Goal: Task Accomplishment & Management: Complete application form

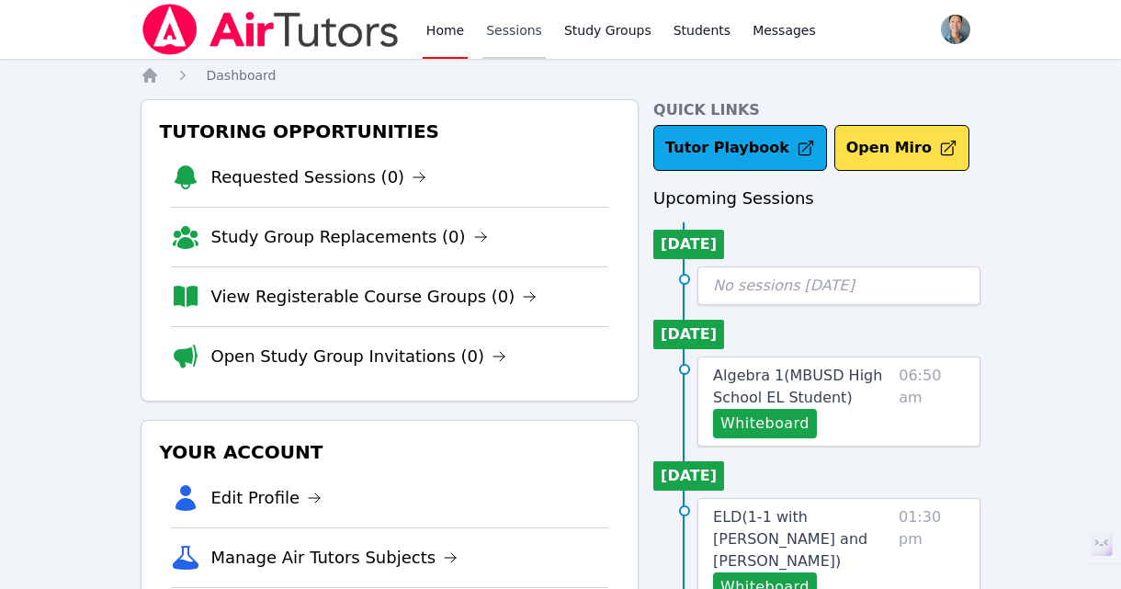
click at [514, 31] on link "Sessions" at bounding box center [513, 29] width 63 height 59
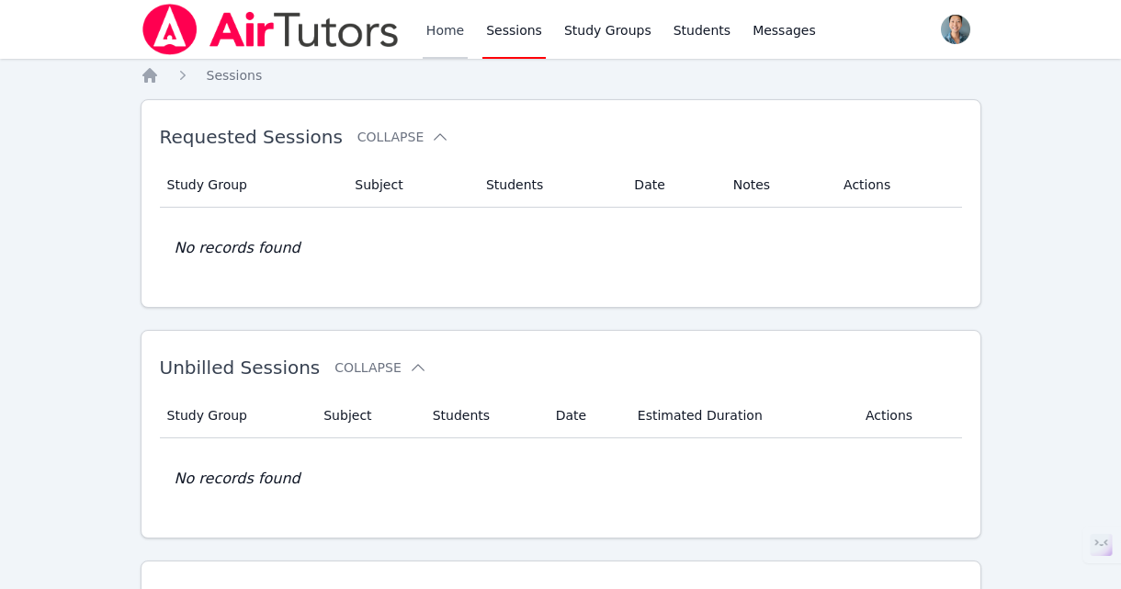
click at [437, 33] on link "Home" at bounding box center [445, 29] width 45 height 59
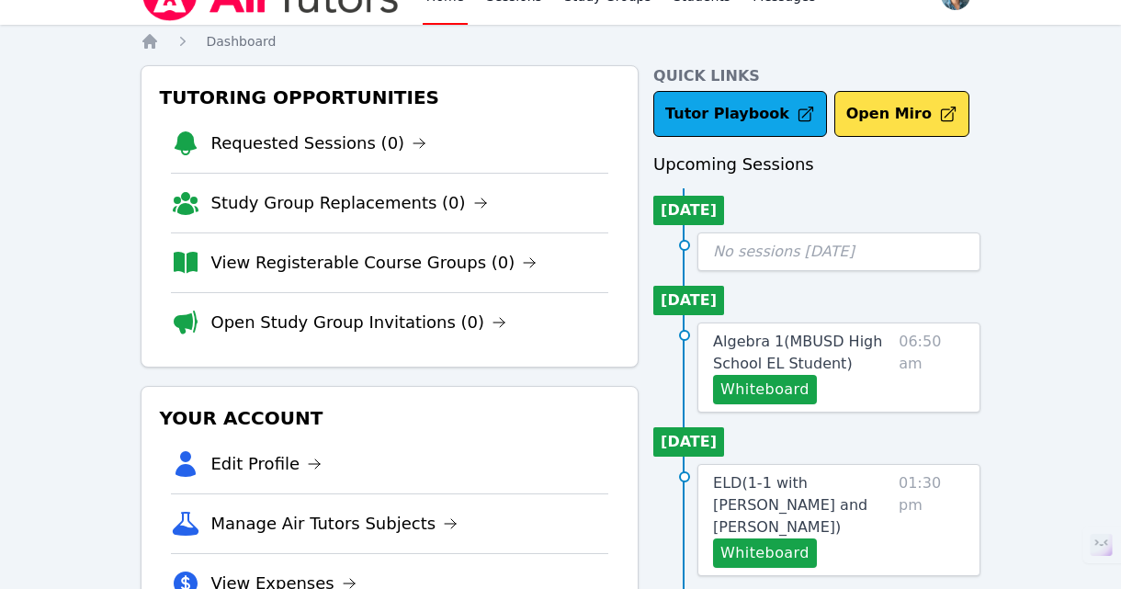
scroll to position [254, 0]
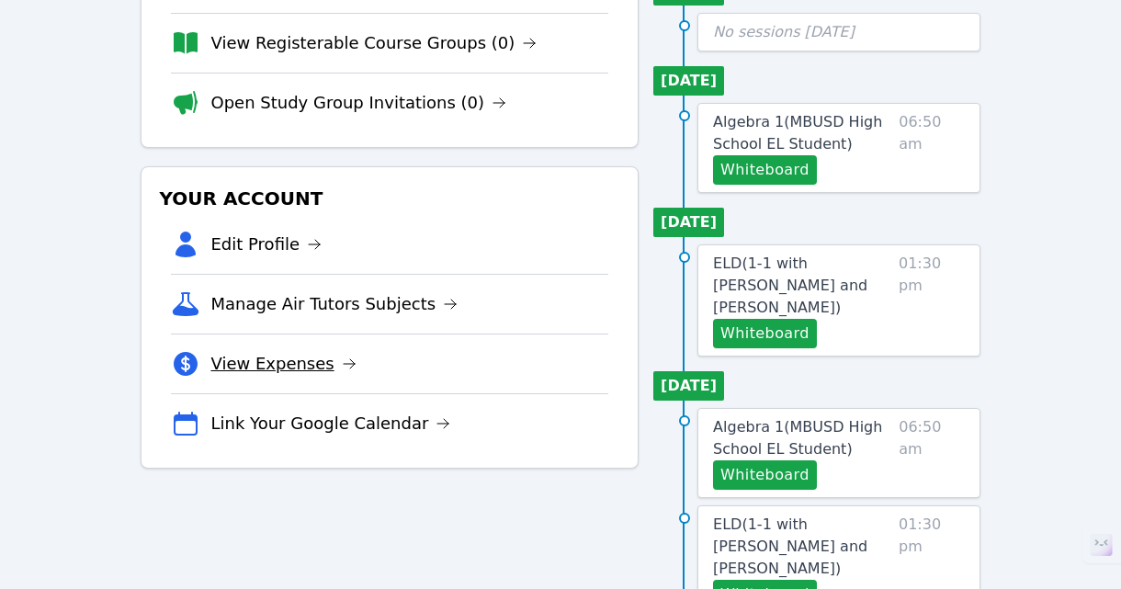
click at [293, 361] on link "View Expenses" at bounding box center [283, 364] width 145 height 26
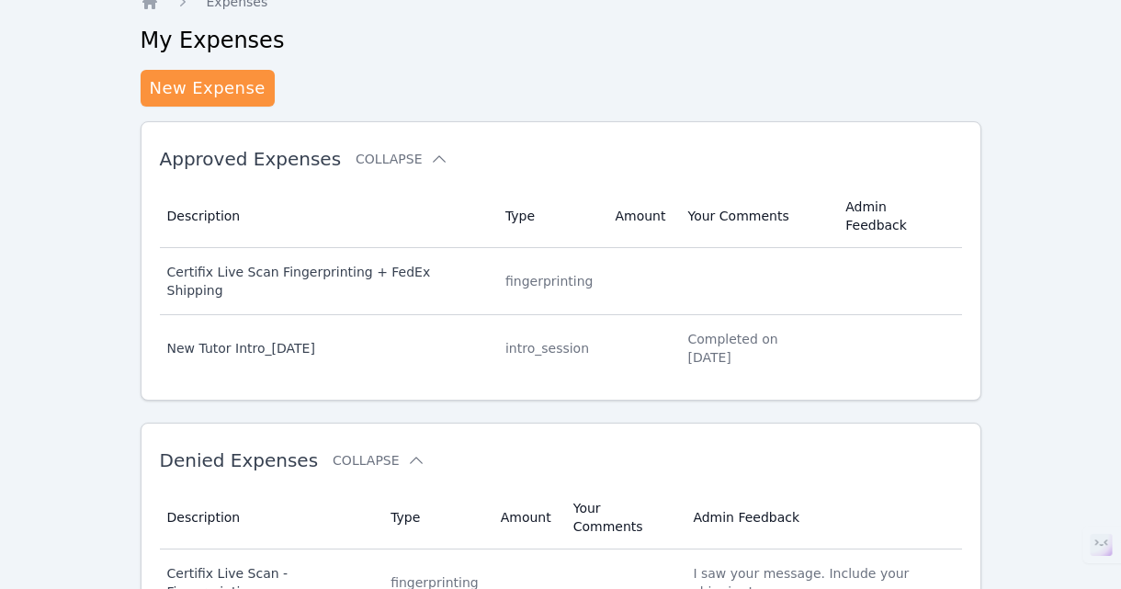
scroll to position [86, 0]
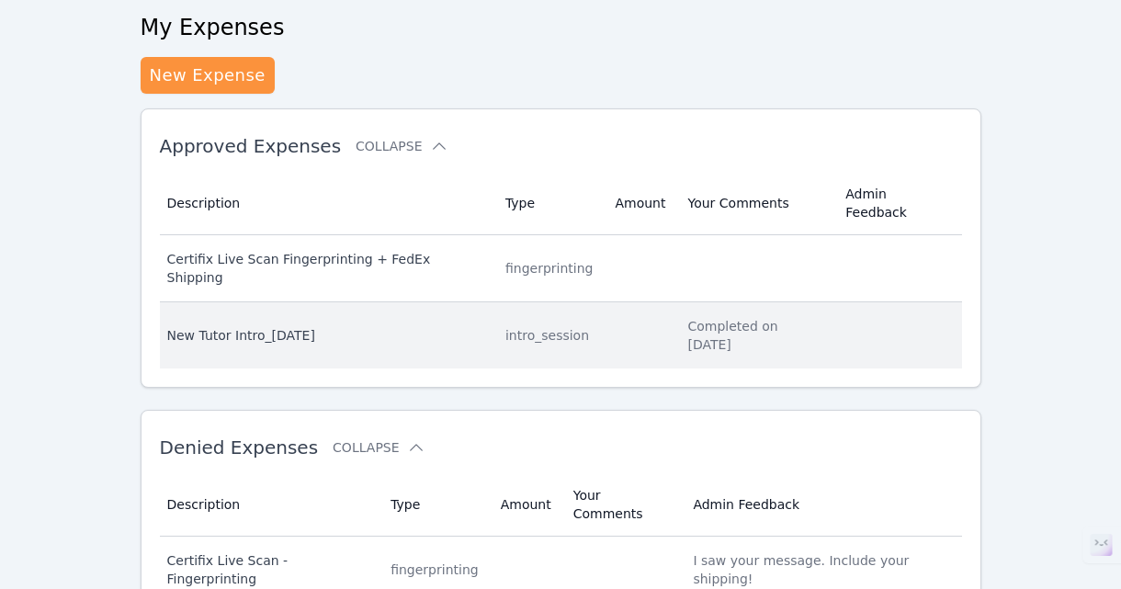
click at [482, 326] on div "New Tutor Intro_[DATE]" at bounding box center [325, 335] width 316 height 18
click at [516, 326] on div "intro_session" at bounding box center [549, 335] width 88 height 18
click at [243, 326] on div "New Tutor Intro_[DATE]" at bounding box center [325, 335] width 316 height 18
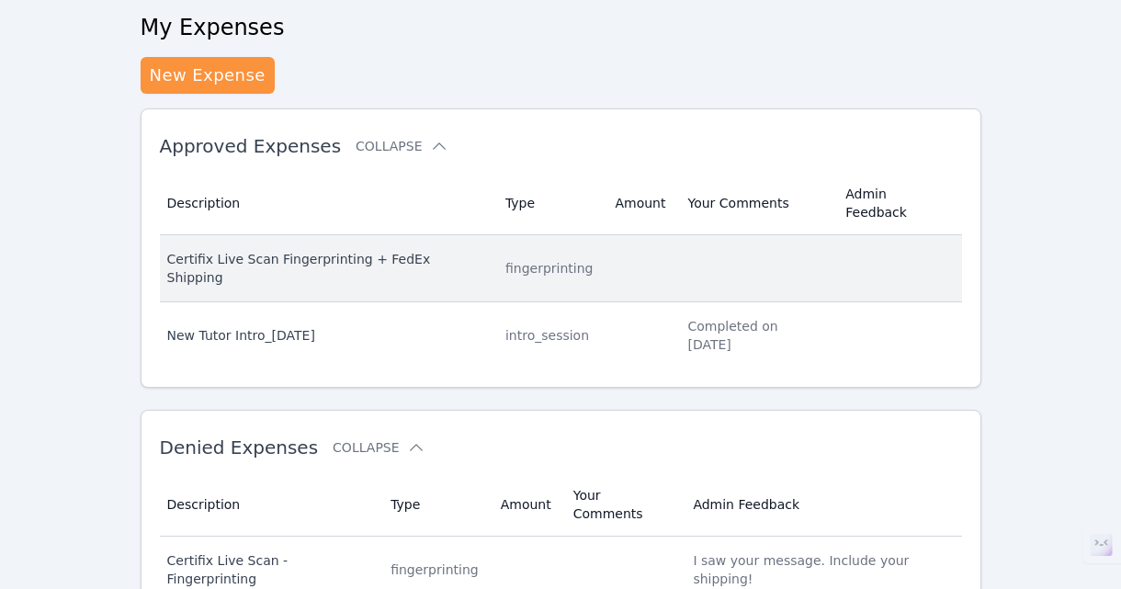
click at [436, 250] on div "Certifix Live Scan Fingerprinting + FedEx Shipping" at bounding box center [325, 268] width 316 height 37
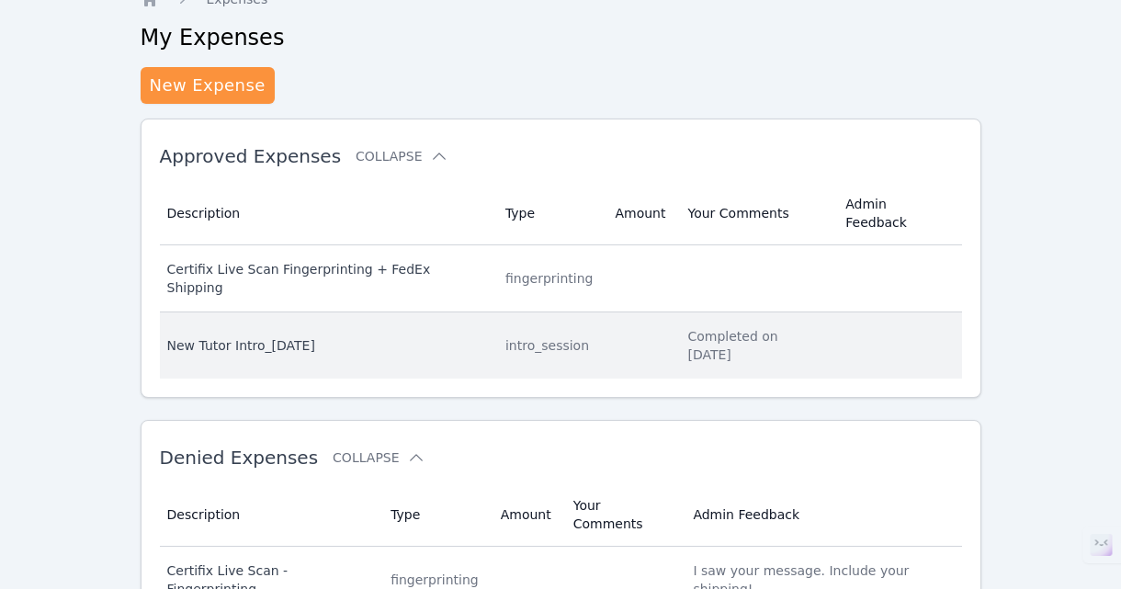
scroll to position [46, 0]
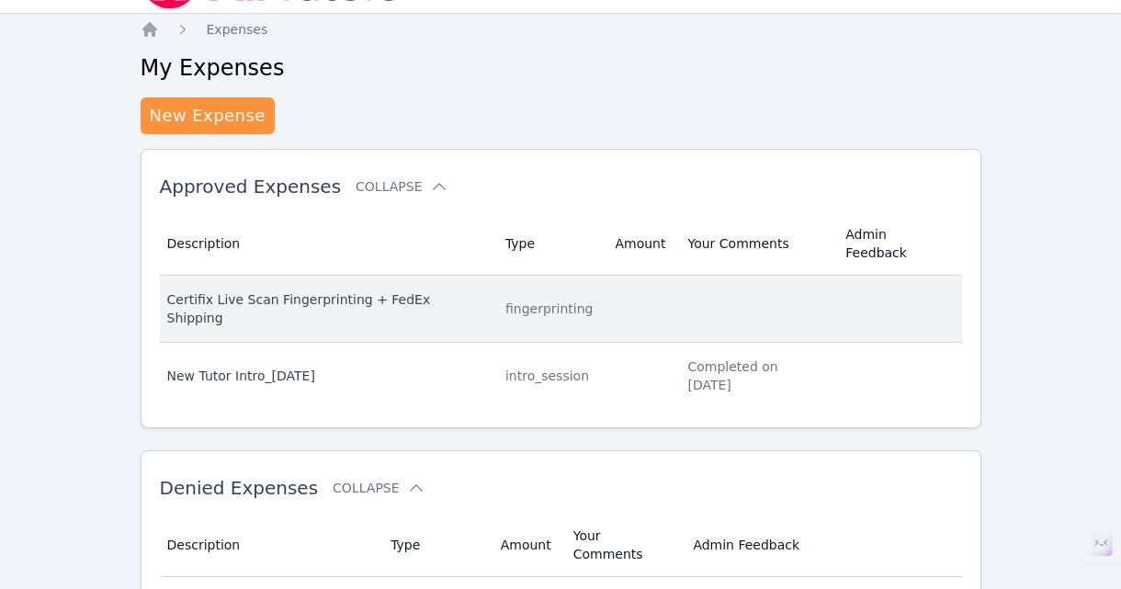
click at [360, 290] on div "Certifix Live Scan Fingerprinting + FedEx Shipping" at bounding box center [325, 308] width 316 height 37
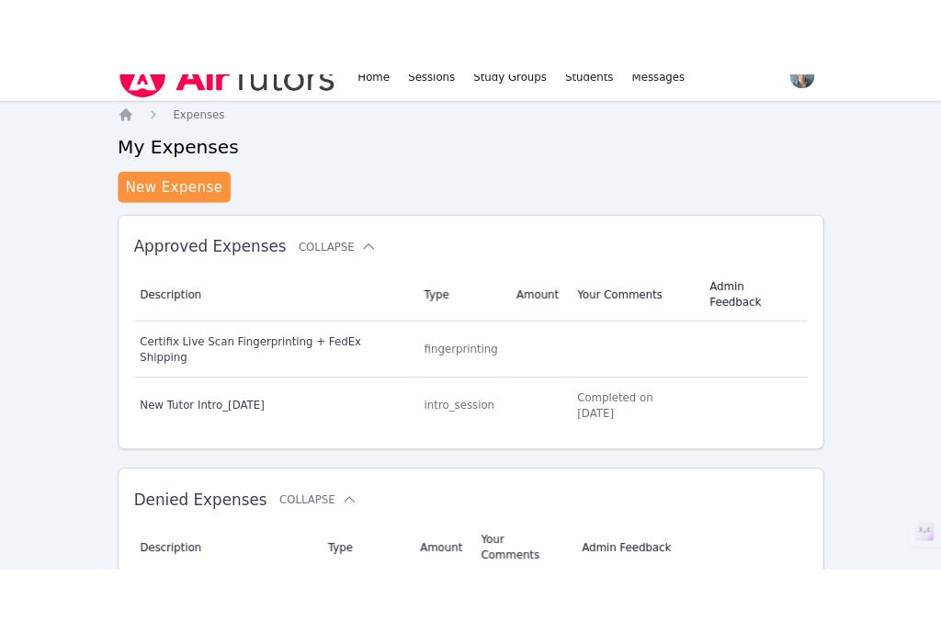
scroll to position [0, 0]
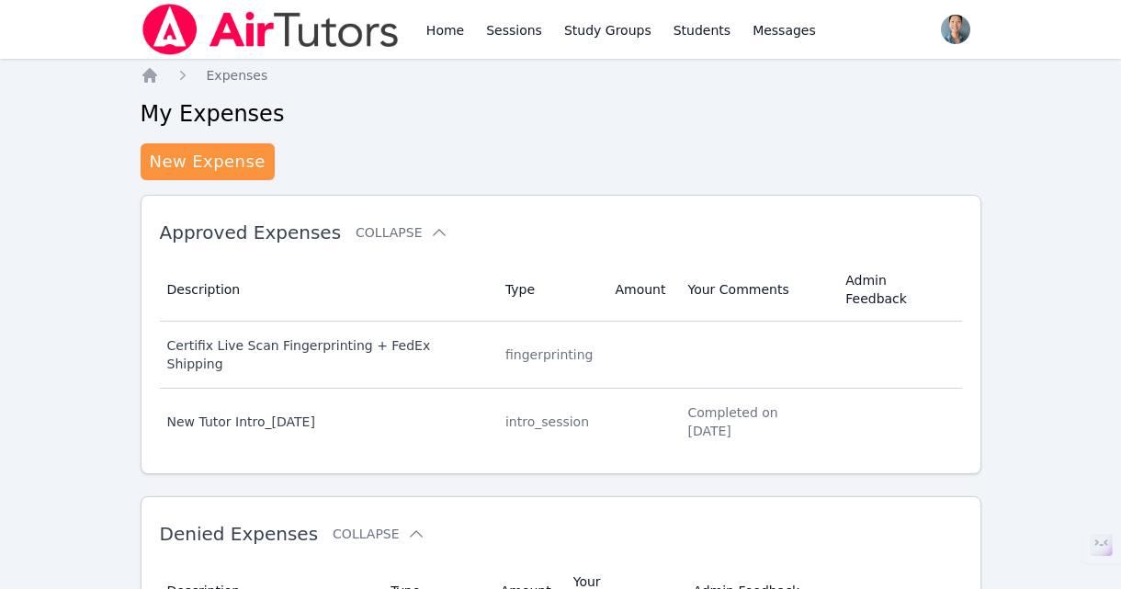
click at [392, 93] on div "Home Expenses My Expenses New Expense Approved Expenses Collapse Description Ty…" at bounding box center [561, 416] width 841 height 701
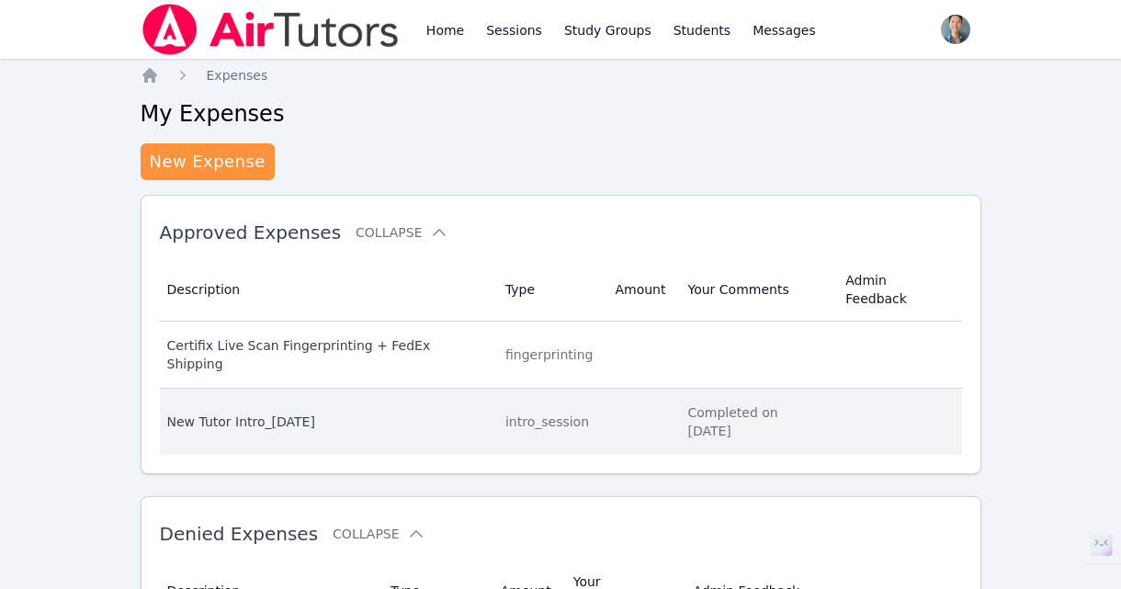
click at [239, 413] on div "New Tutor Intro_[DATE]" at bounding box center [325, 422] width 316 height 18
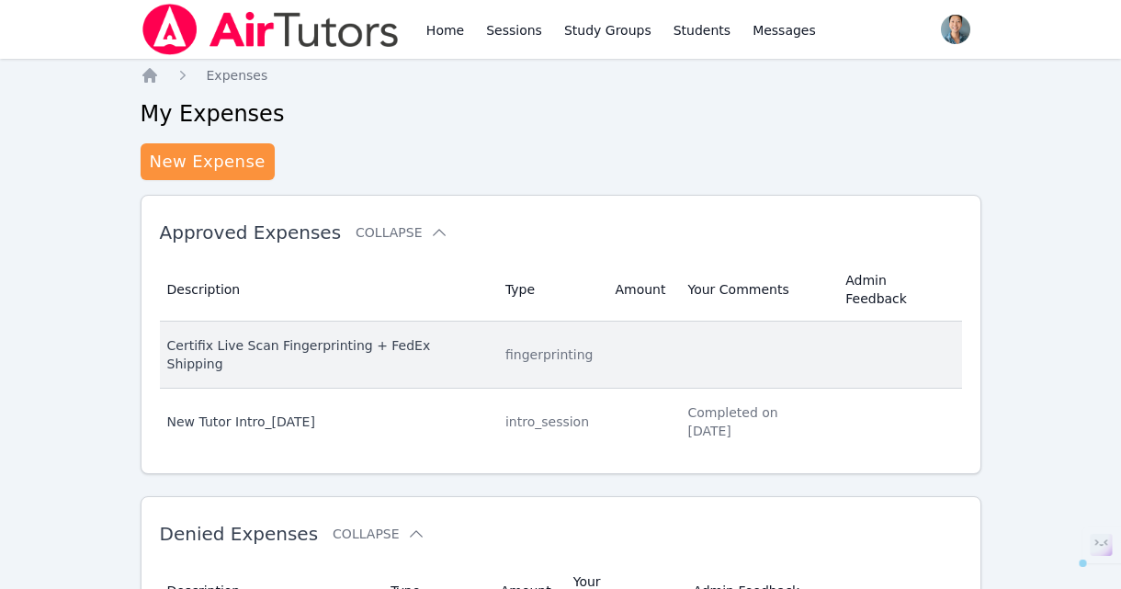
click at [344, 322] on td "Description Certifix Live Scan Fingerprinting + FedEx Shipping" at bounding box center [327, 355] width 334 height 67
click at [557, 346] on div "fingerprinting" at bounding box center [549, 355] width 88 height 18
click at [741, 322] on td "Your Comments" at bounding box center [755, 355] width 158 height 67
click at [910, 322] on td "Admin Feedback" at bounding box center [897, 355] width 127 height 67
click at [323, 336] on div "Certifix Live Scan Fingerprinting + FedEx Shipping" at bounding box center [325, 354] width 316 height 37
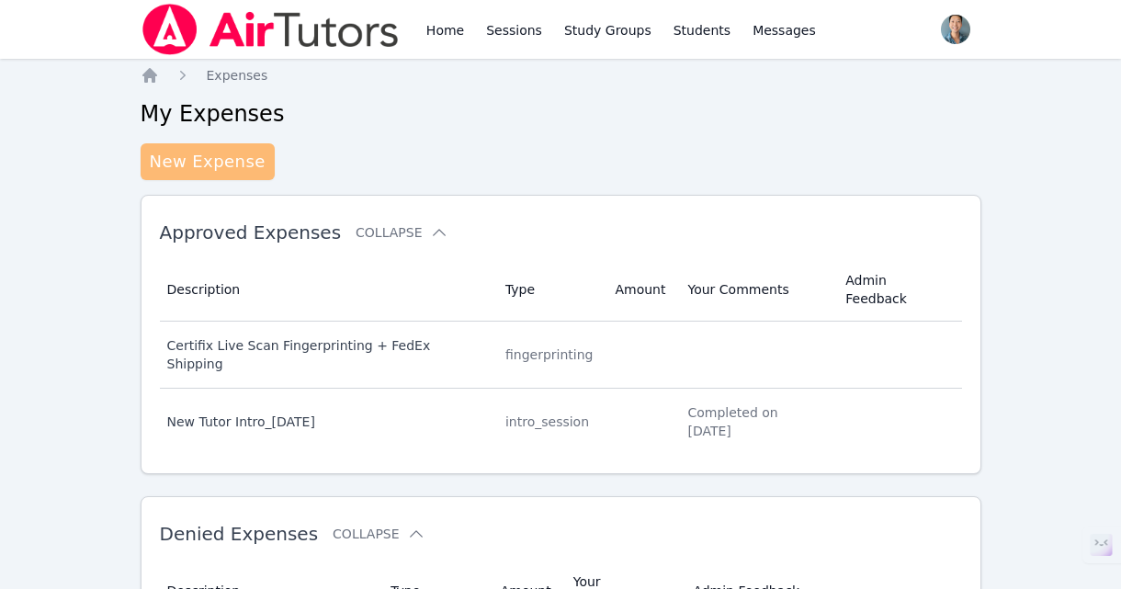
click at [220, 172] on link "New Expense" at bounding box center [208, 161] width 134 height 37
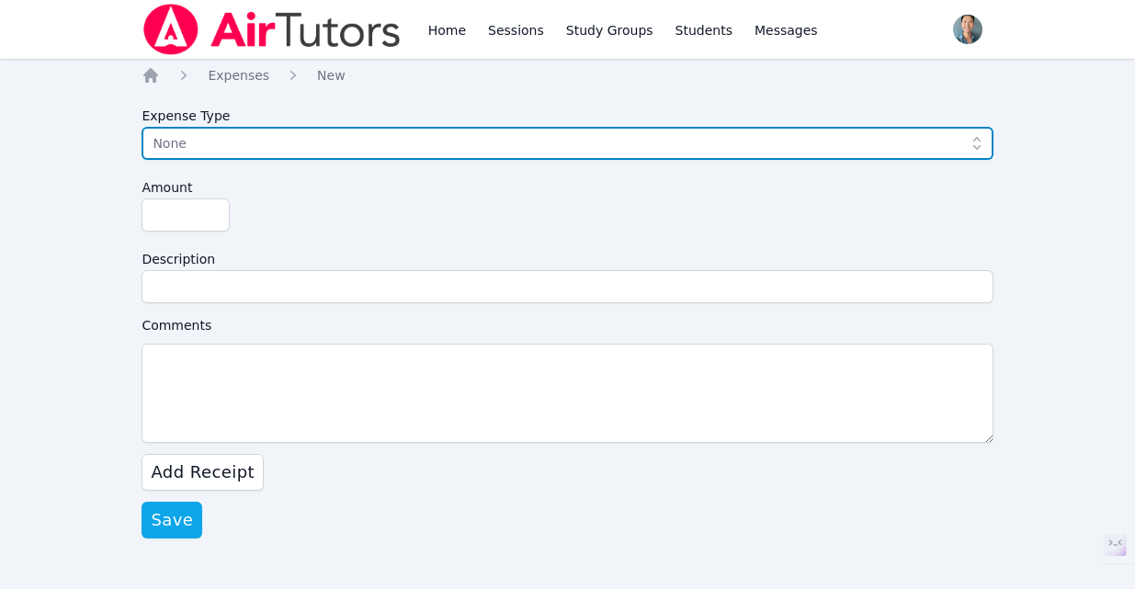
click at [247, 145] on span "None" at bounding box center [554, 143] width 803 height 22
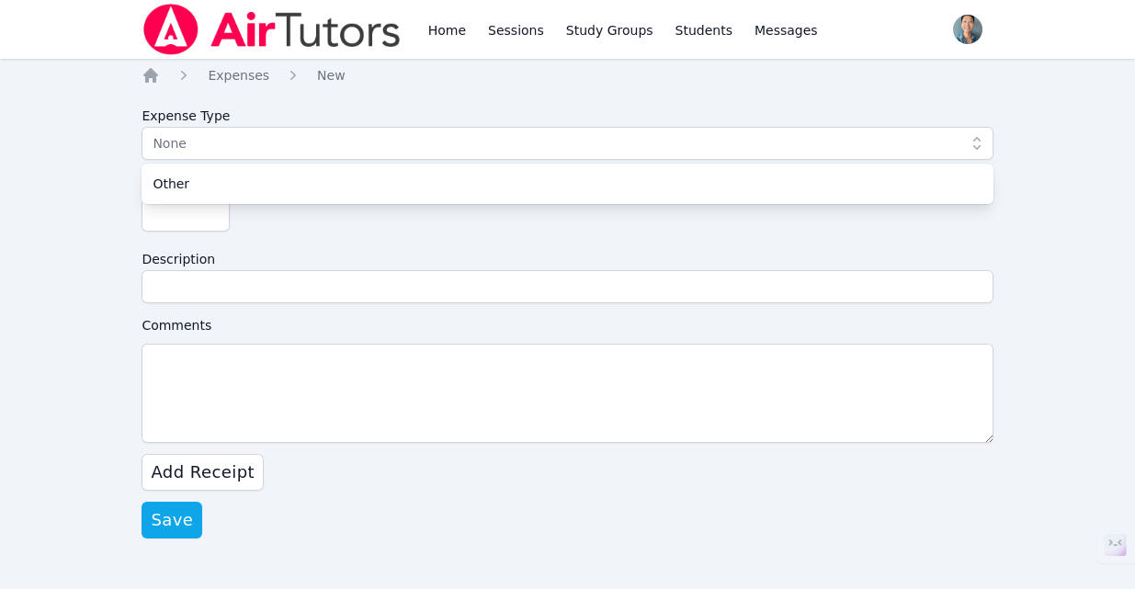
click at [132, 113] on div "Home Sessions Study Groups Students Messages Open user menu [PERSON_NAME] Open …" at bounding box center [567, 294] width 1135 height 589
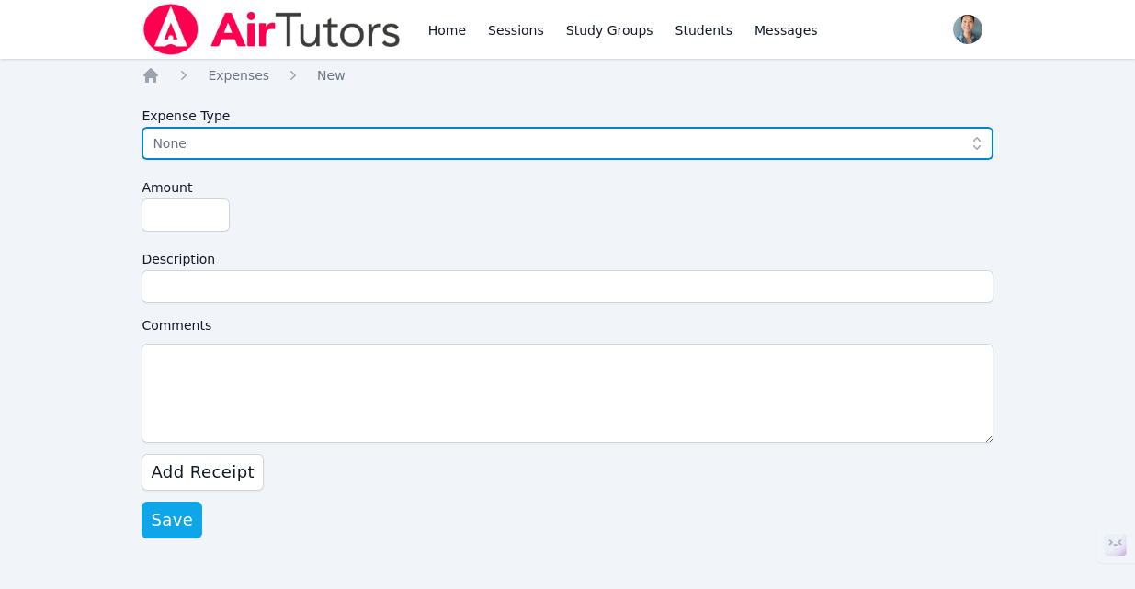
click at [292, 132] on span "None" at bounding box center [554, 143] width 803 height 22
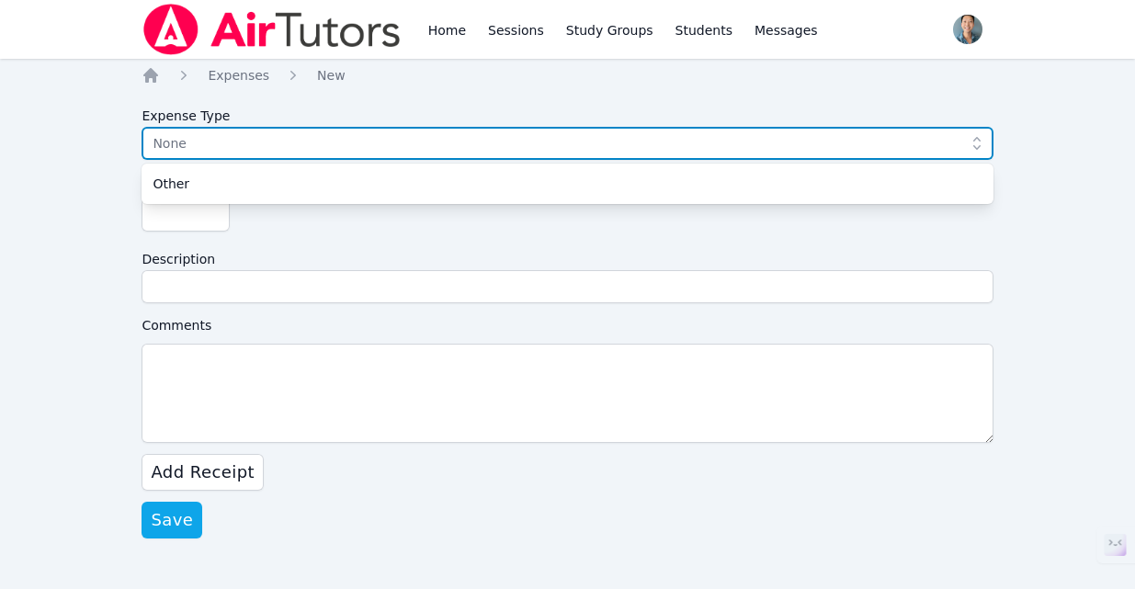
click at [235, 147] on span "None" at bounding box center [554, 143] width 803 height 22
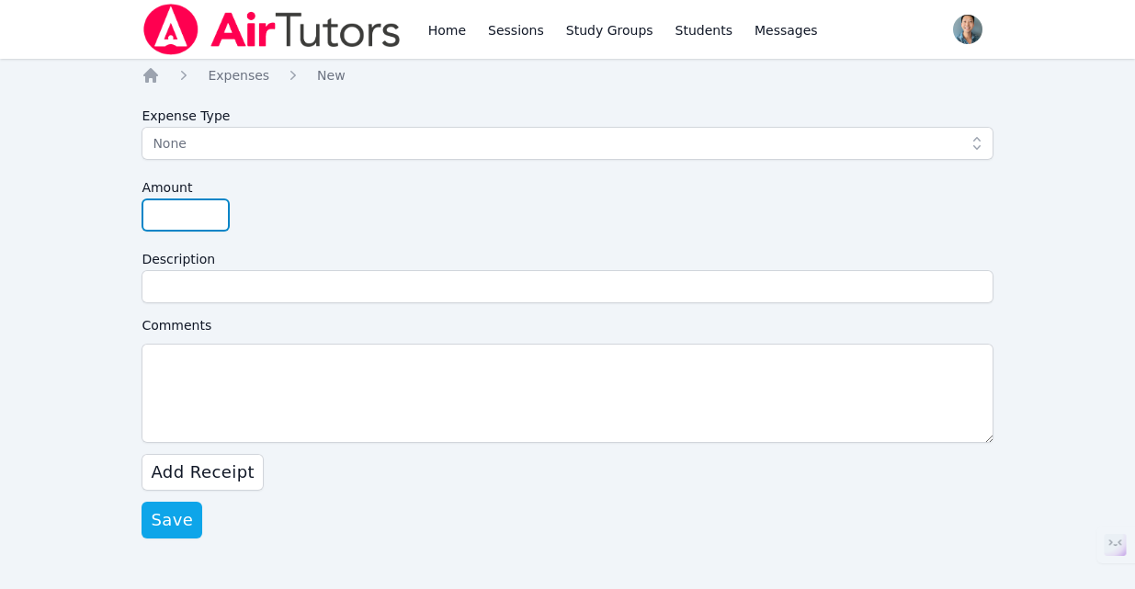
click at [176, 219] on input "Amount" at bounding box center [186, 214] width 88 height 33
click at [418, 204] on div "Amount" at bounding box center [567, 201] width 851 height 61
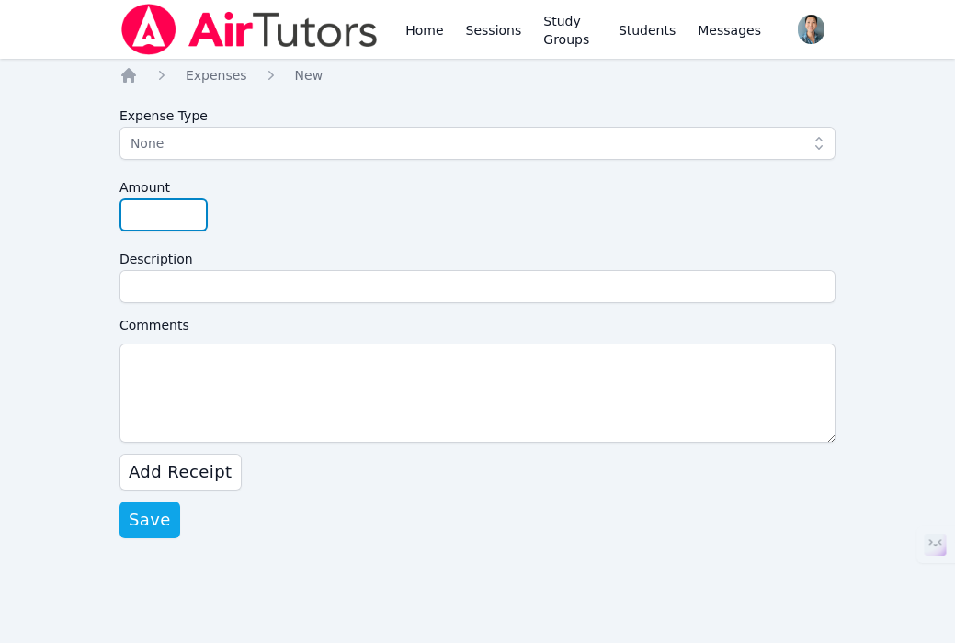
click at [157, 215] on input "Amount" at bounding box center [163, 214] width 88 height 33
type input "61"
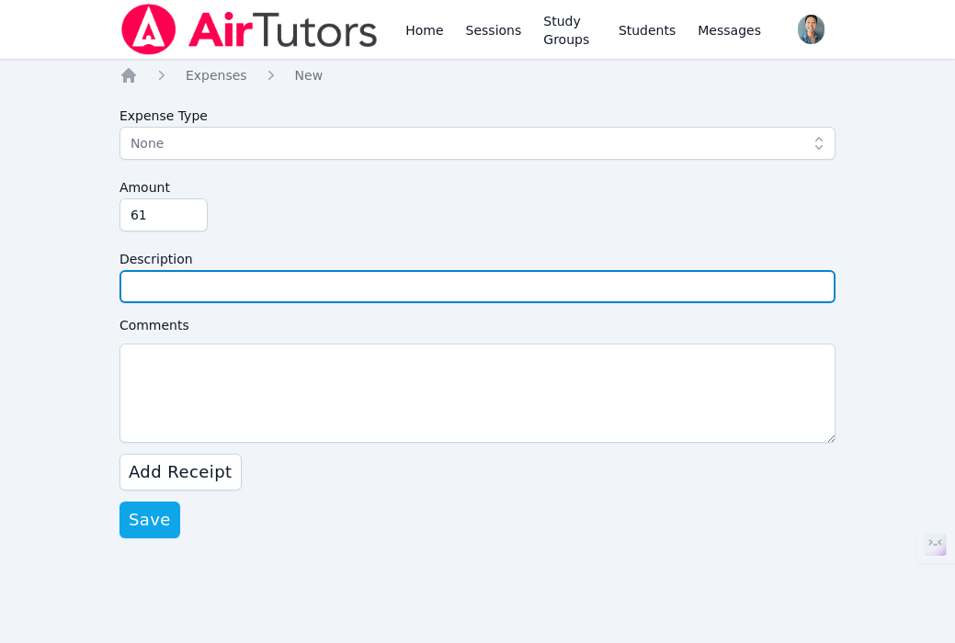
click at [227, 280] on input "Description" at bounding box center [477, 286] width 716 height 33
type input "C"
type input "Certifix Live Scan & Shipping"
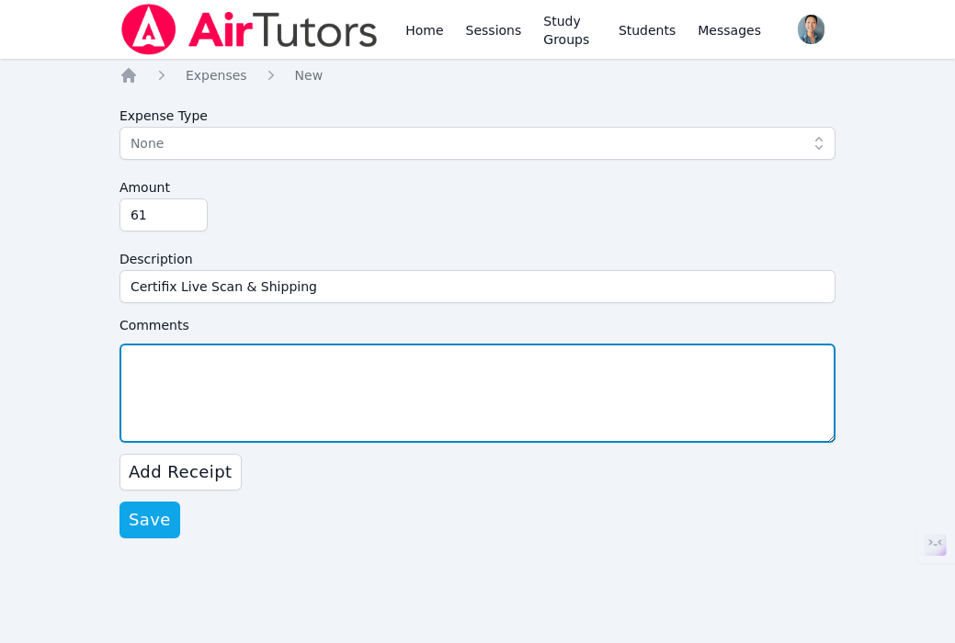
click at [237, 377] on textarea "Comments" at bounding box center [477, 393] width 716 height 99
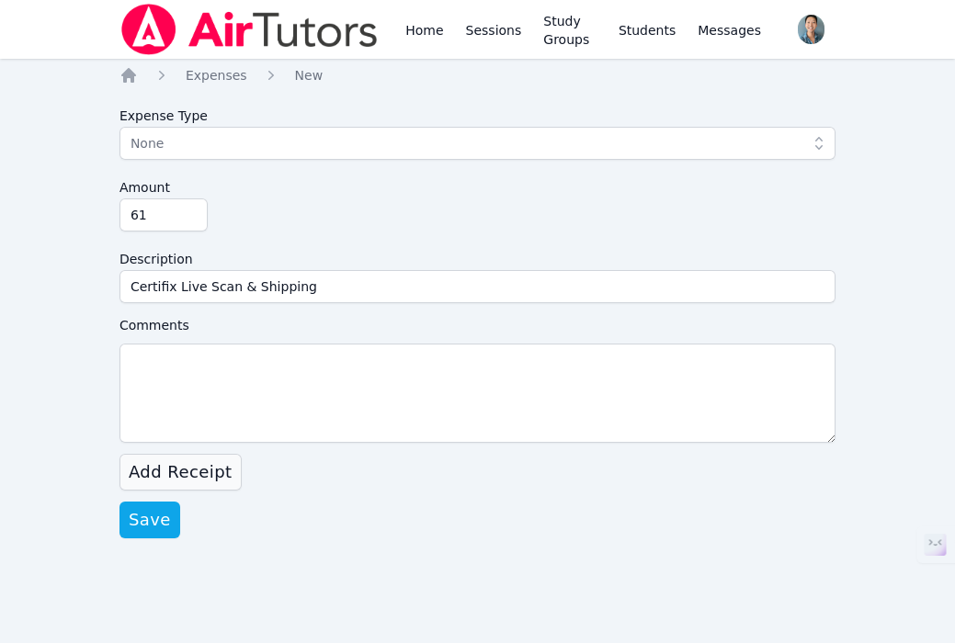
click at [219, 467] on span "Add Receipt" at bounding box center [181, 472] width 104 height 26
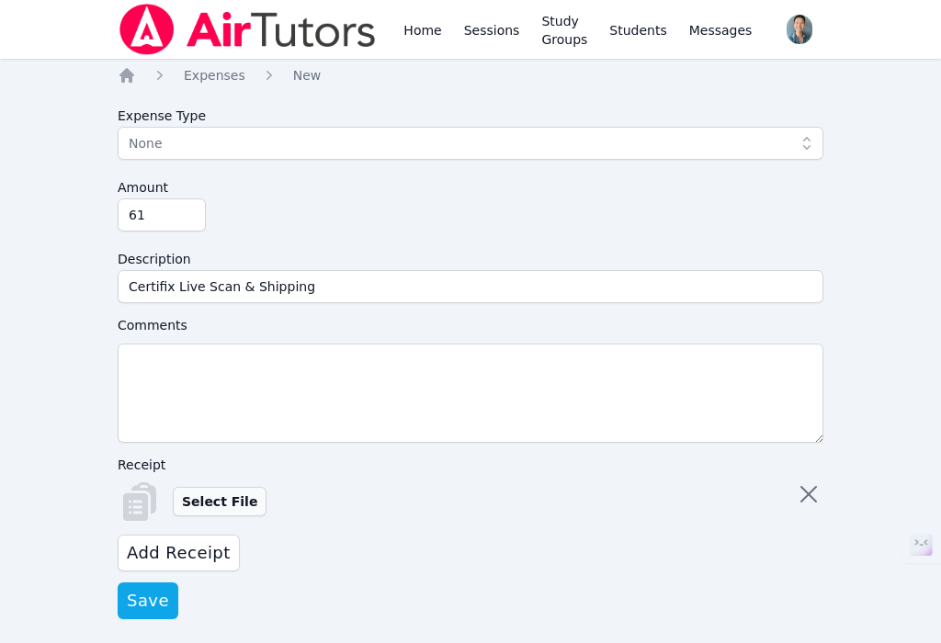
click at [231, 508] on label "Select File" at bounding box center [220, 501] width 94 height 29
click at [0, 0] on input "Select File" at bounding box center [0, 0] width 0 height 0
click at [211, 545] on span "Add Receipt" at bounding box center [179, 553] width 104 height 26
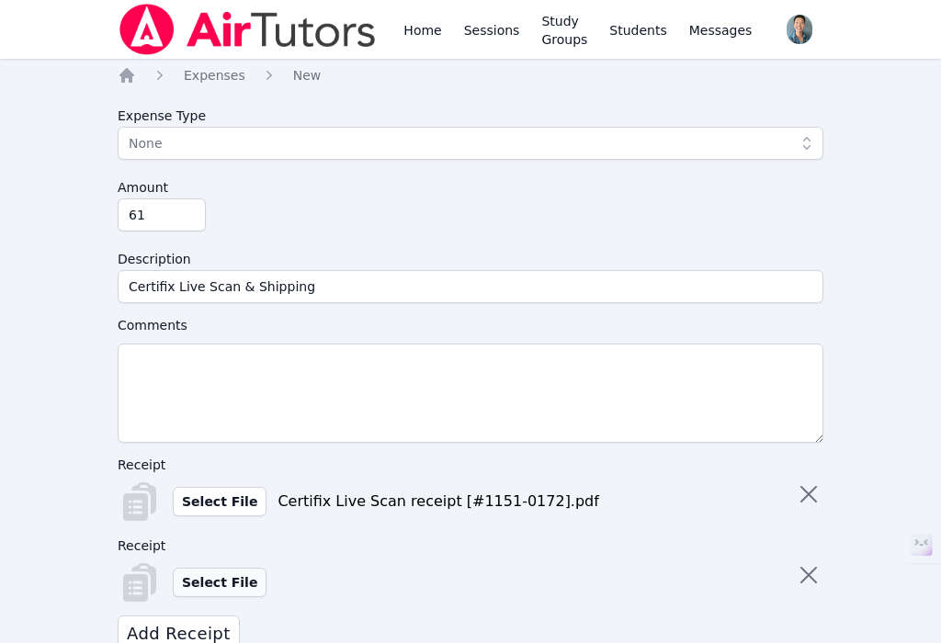
click at [230, 580] on label "Select File" at bounding box center [220, 582] width 94 height 29
click at [0, 0] on input "Select File" at bounding box center [0, 0] width 0 height 0
click at [154, 217] on input "61" at bounding box center [162, 214] width 88 height 33
type input "61.00"
click at [325, 236] on form "Expense Type None Amount 61.00 Description Certifix Live Scan & Shipping Commen…" at bounding box center [471, 399] width 706 height 601
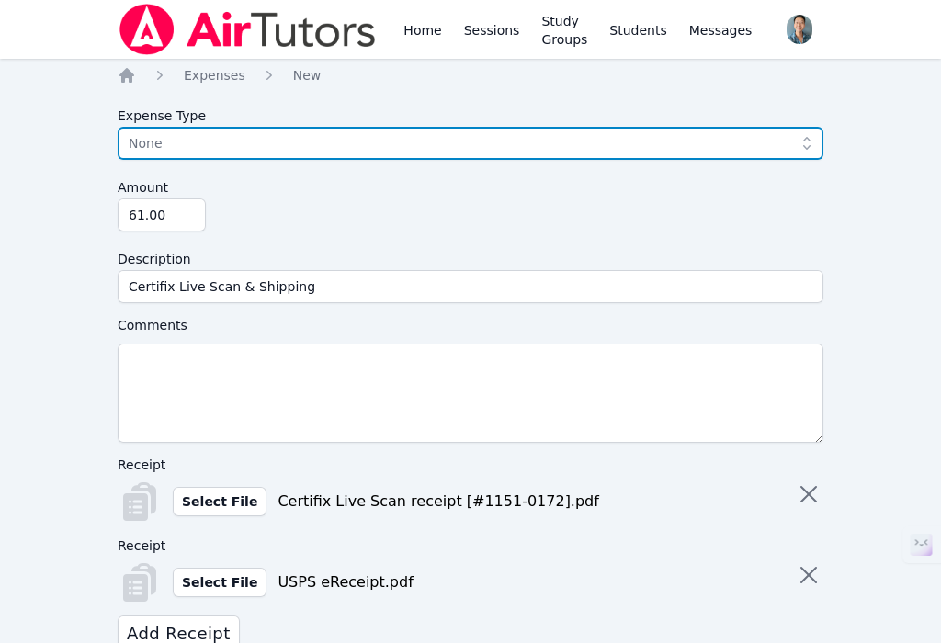
click at [296, 143] on span "None" at bounding box center [458, 143] width 658 height 22
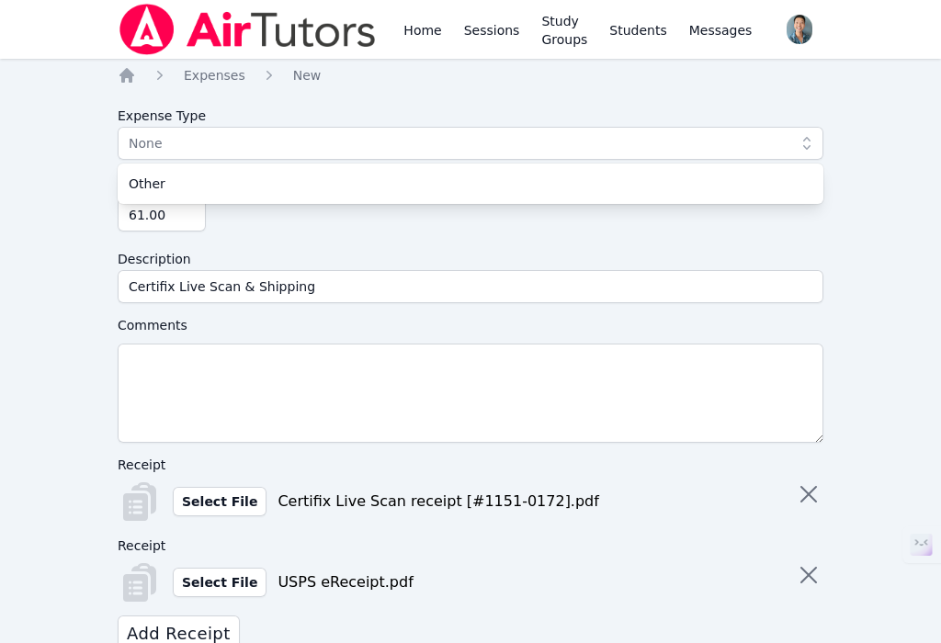
click at [59, 151] on div "Home Sessions Study Groups Students Messages Open user menu [PERSON_NAME] Open …" at bounding box center [470, 368] width 941 height 737
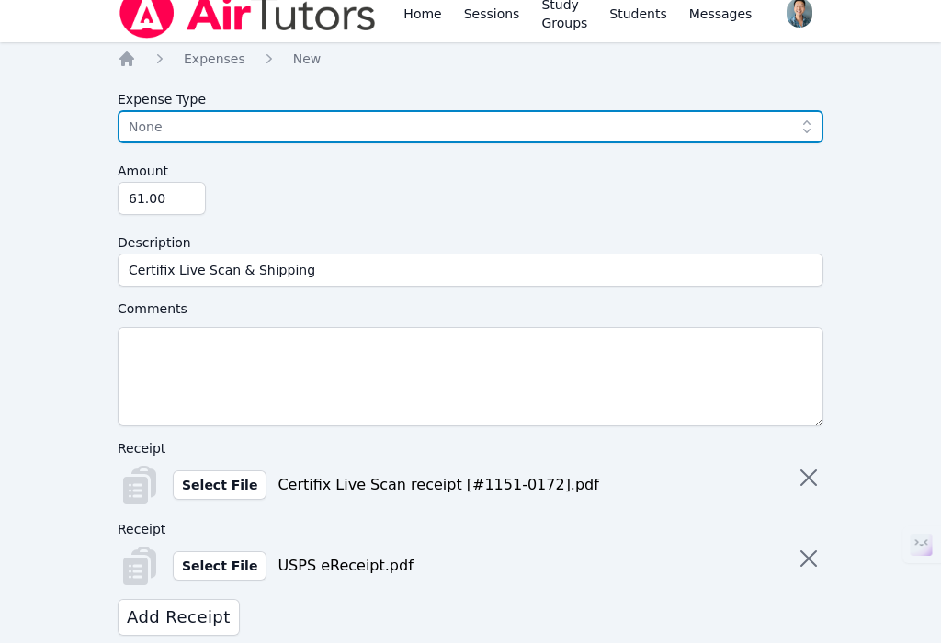
scroll to position [18, 0]
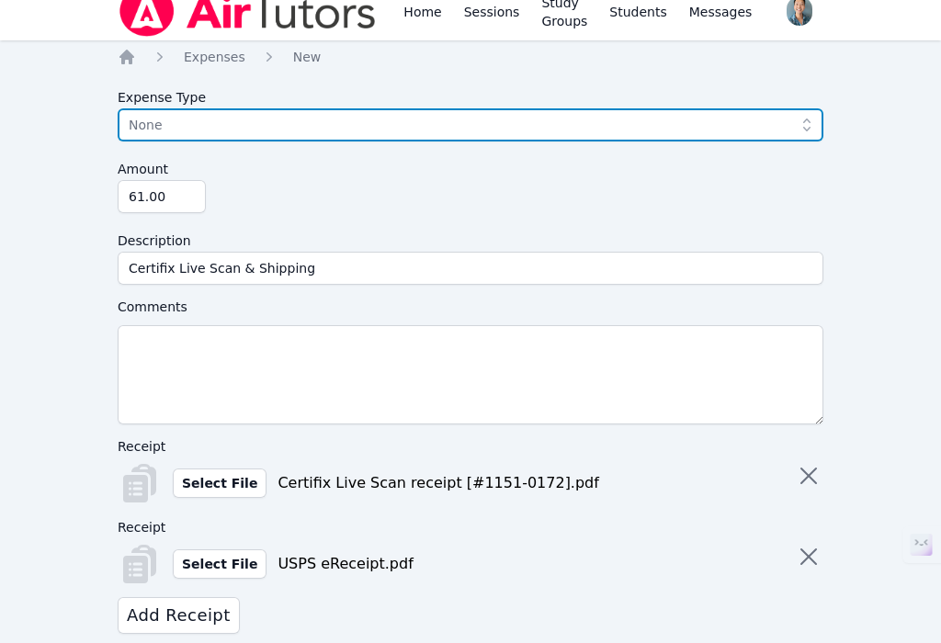
click at [249, 124] on span "None" at bounding box center [458, 125] width 658 height 22
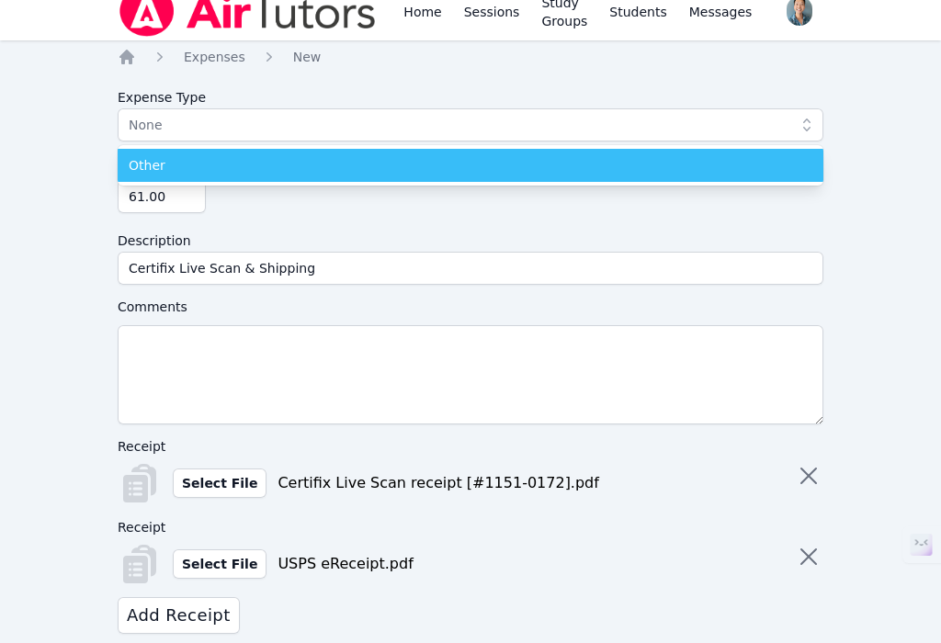
click at [201, 167] on div "Other" at bounding box center [471, 165] width 684 height 18
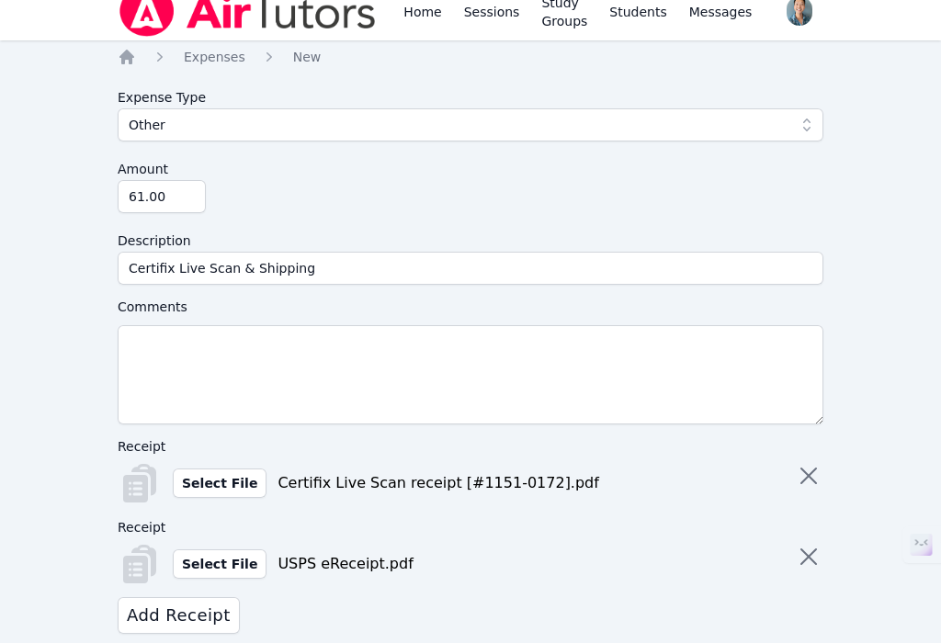
click at [51, 153] on div "Home Sessions Study Groups Students Messages Open user menu [PERSON_NAME] Open …" at bounding box center [470, 350] width 941 height 737
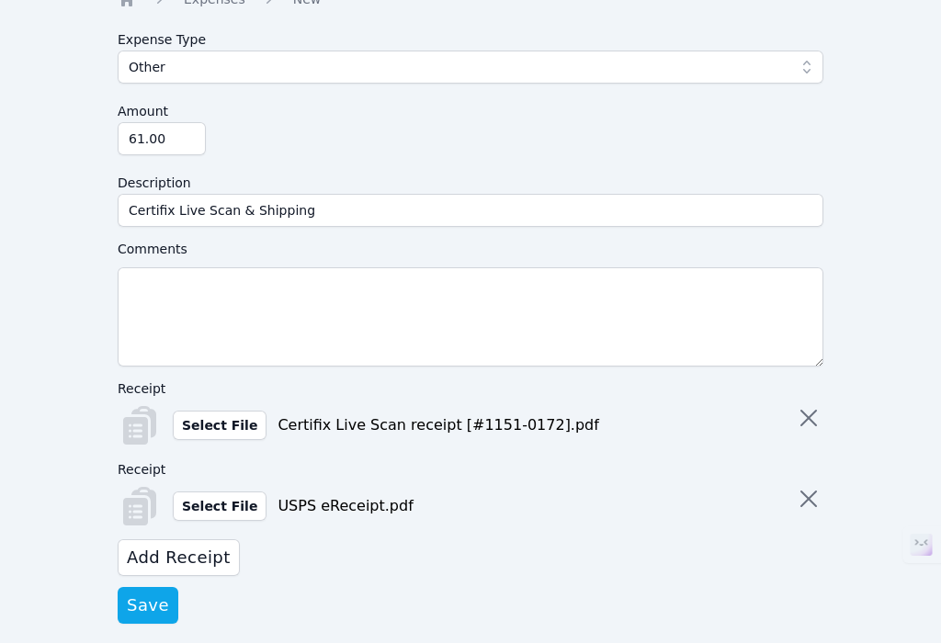
scroll to position [94, 0]
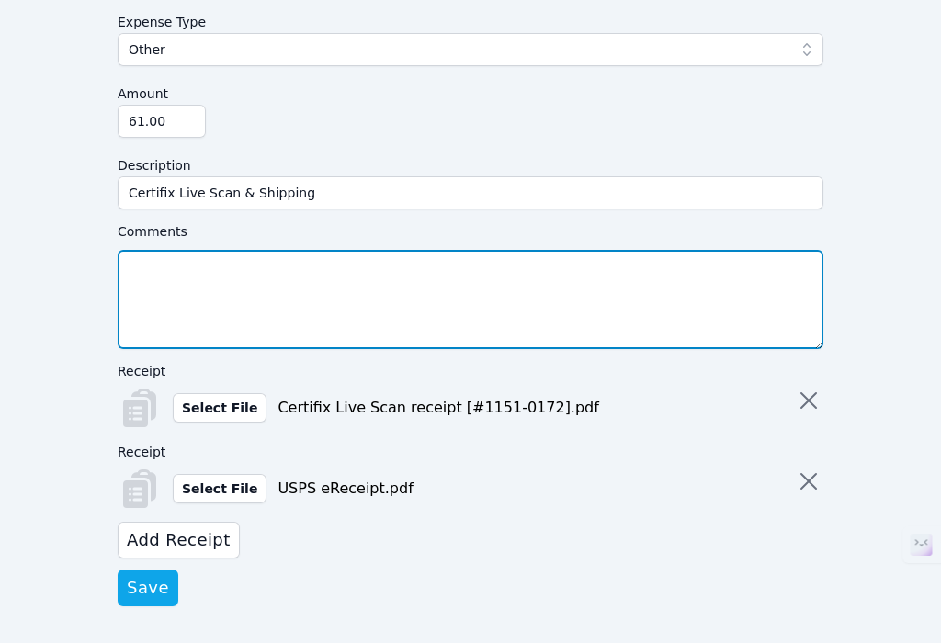
click at [234, 270] on textarea "Comments" at bounding box center [471, 299] width 706 height 99
paste textarea "Santa [PERSON_NAME] USD program"
type textarea "For 25/26 Santa [PERSON_NAME] USD program."
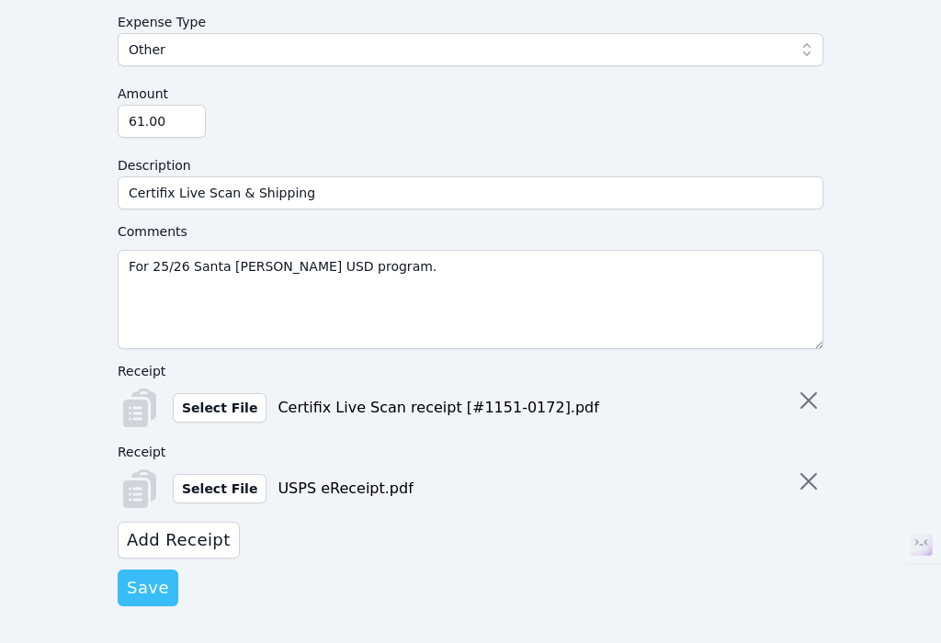
click at [157, 581] on span "Save" at bounding box center [148, 588] width 42 height 26
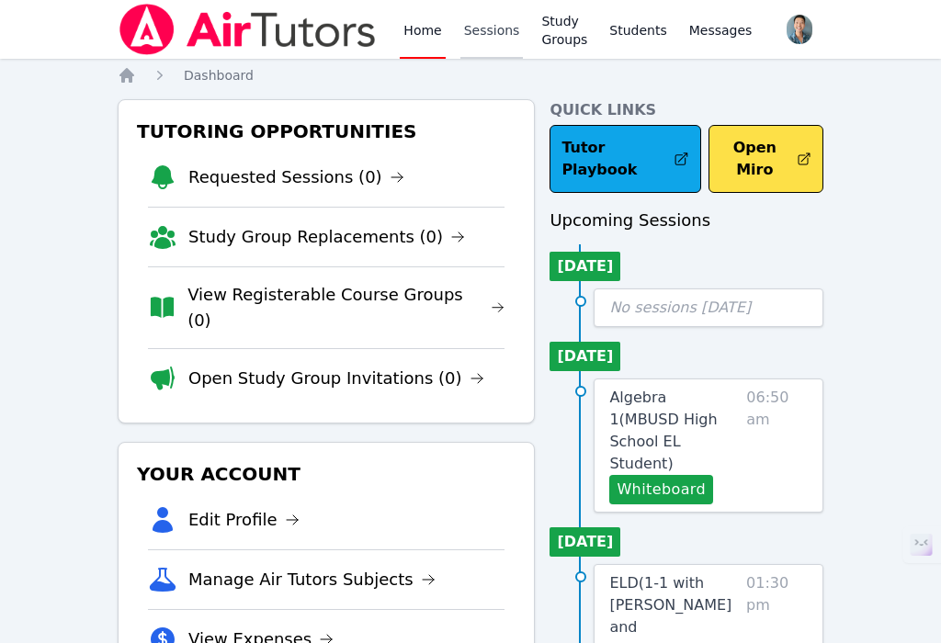
click at [507, 37] on link "Sessions" at bounding box center [491, 29] width 63 height 59
